Goal: Transaction & Acquisition: Purchase product/service

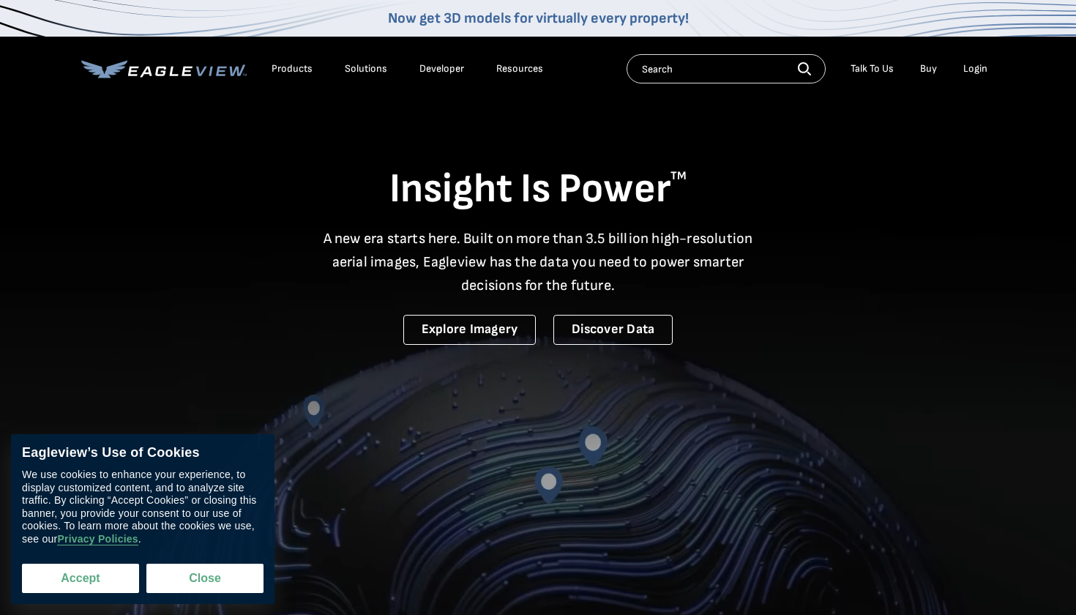
click at [97, 591] on button "Accept" at bounding box center [80, 578] width 117 height 29
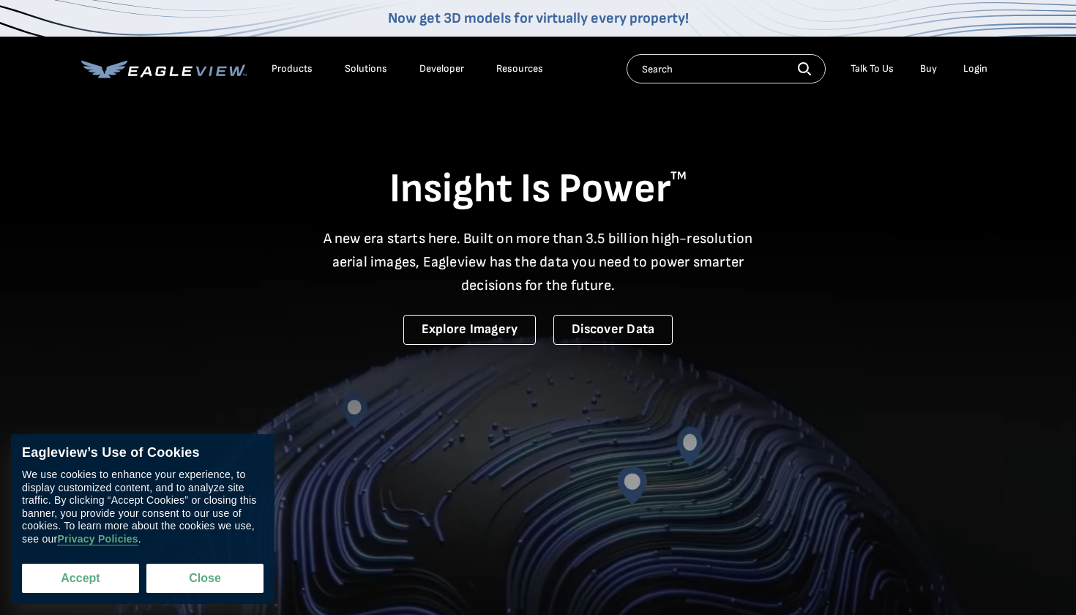
checkbox input "true"
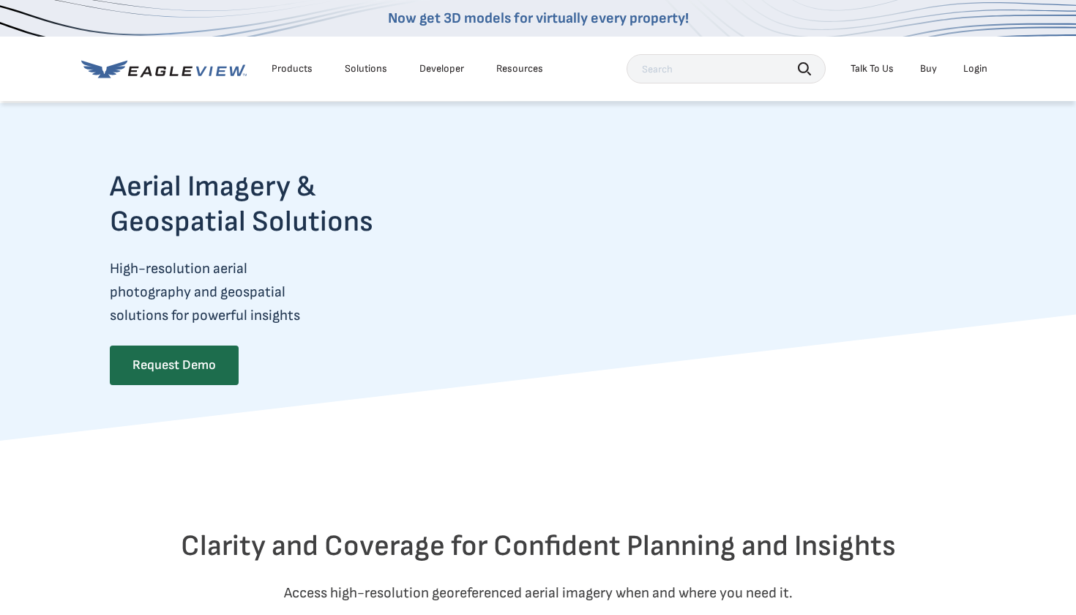
click at [929, 71] on link "Buy" at bounding box center [928, 68] width 17 height 13
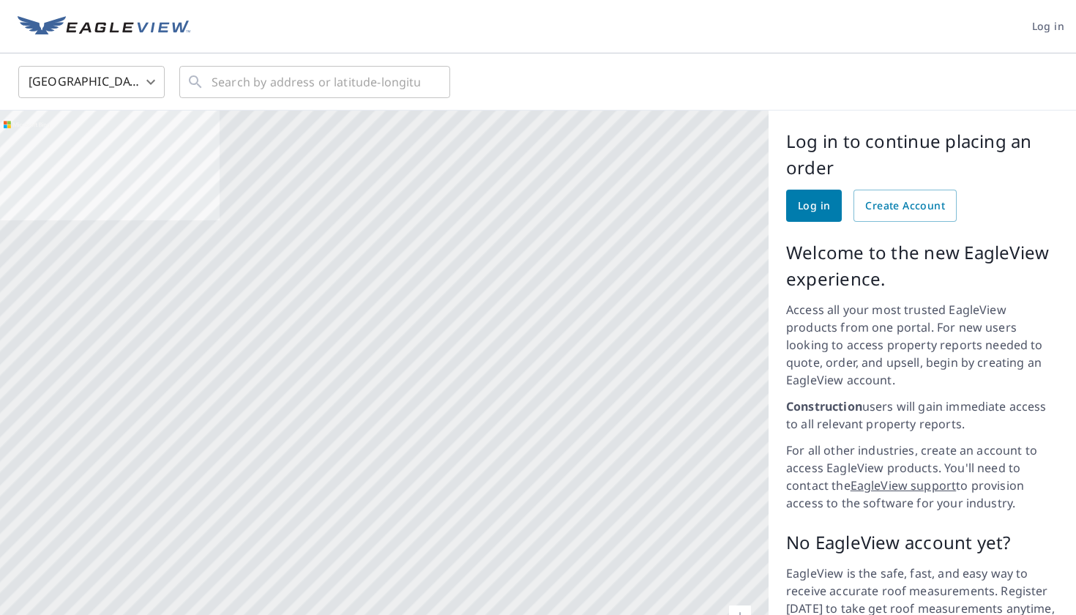
click at [540, 338] on div at bounding box center [384, 395] width 769 height 568
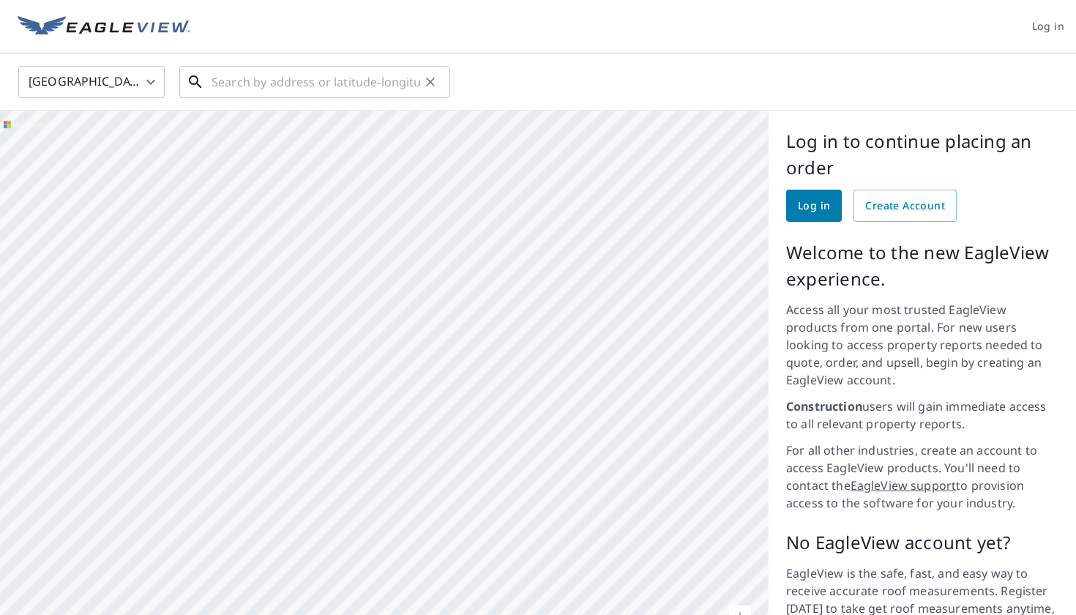
click at [248, 88] on input "text" at bounding box center [316, 82] width 209 height 41
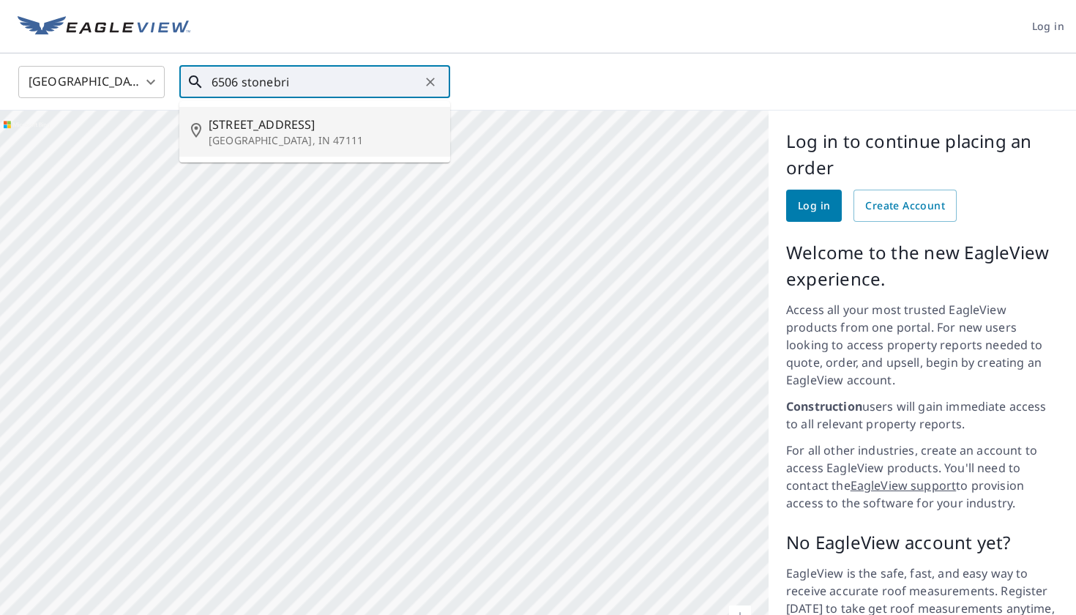
click at [256, 137] on p "[GEOGRAPHIC_DATA], IN 47111" at bounding box center [324, 140] width 230 height 15
type input "[STREET_ADDRESS]"
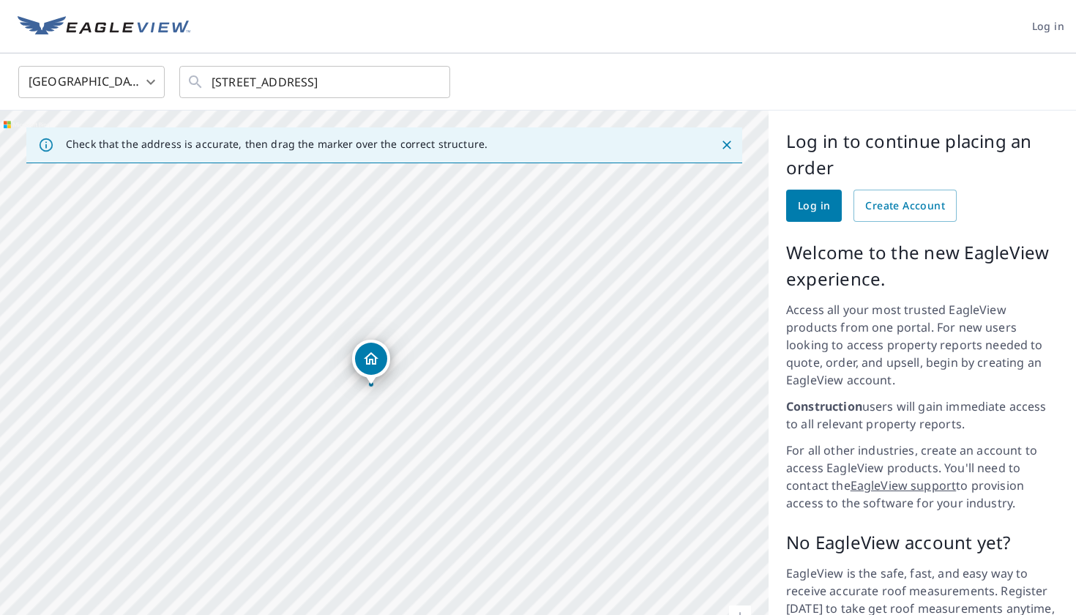
drag, startPoint x: 387, startPoint y: 362, endPoint x: 373, endPoint y: 365, distance: 13.4
click at [373, 365] on div "[STREET_ADDRESS]" at bounding box center [384, 395] width 769 height 568
drag, startPoint x: 393, startPoint y: 360, endPoint x: 400, endPoint y: 360, distance: 7.4
click at [400, 360] on div "[STREET_ADDRESS]" at bounding box center [384, 395] width 769 height 568
click at [894, 212] on span "Create Account" at bounding box center [906, 206] width 80 height 18
